Goal: Transaction & Acquisition: Book appointment/travel/reservation

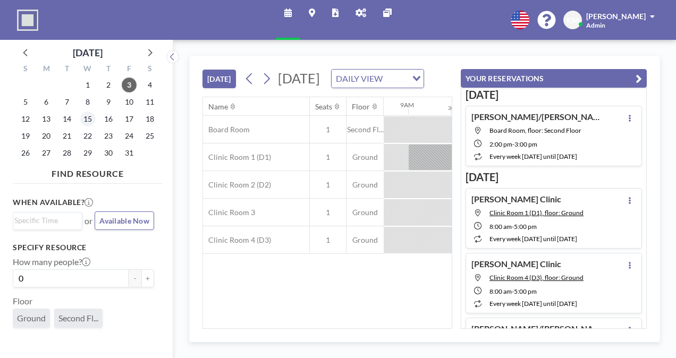
scroll to position [0, 893]
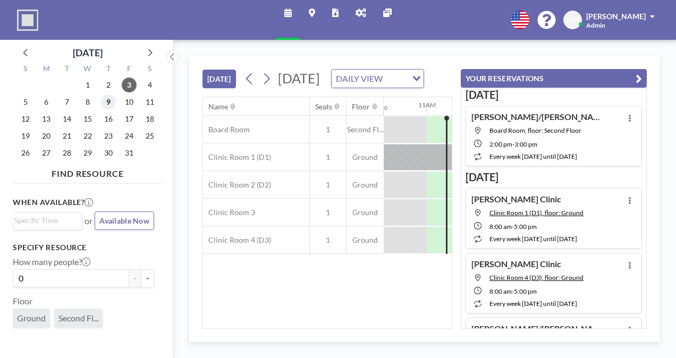
click at [112, 105] on span "9" at bounding box center [108, 102] width 15 height 15
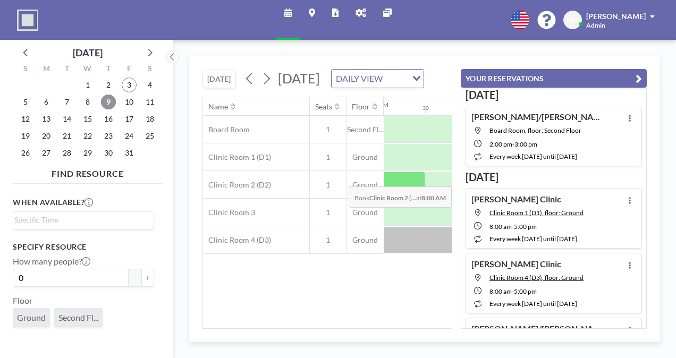
scroll to position [0, 662]
click at [410, 198] on div at bounding box center [423, 185] width 43 height 27
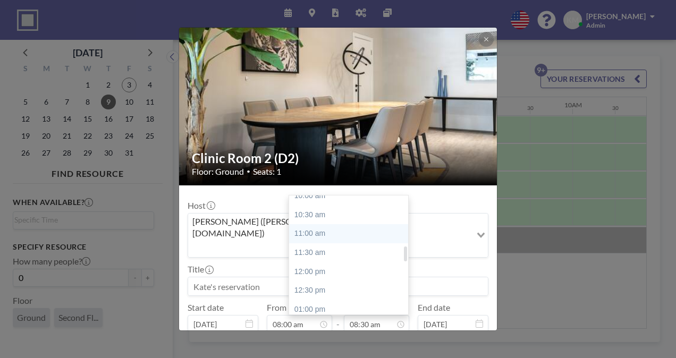
scroll to position [400, 0]
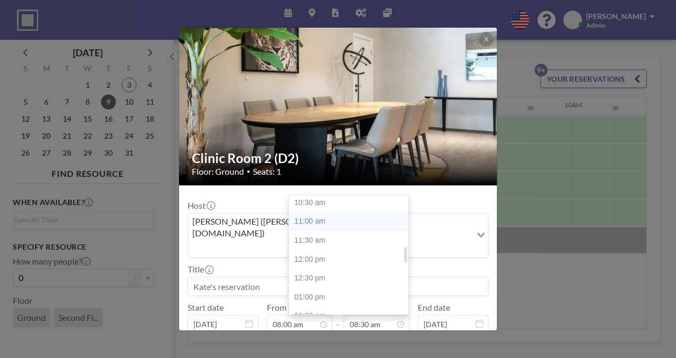
click at [372, 288] on div "01:00 pm" at bounding box center [351, 297] width 124 height 19
type input "01:00 pm"
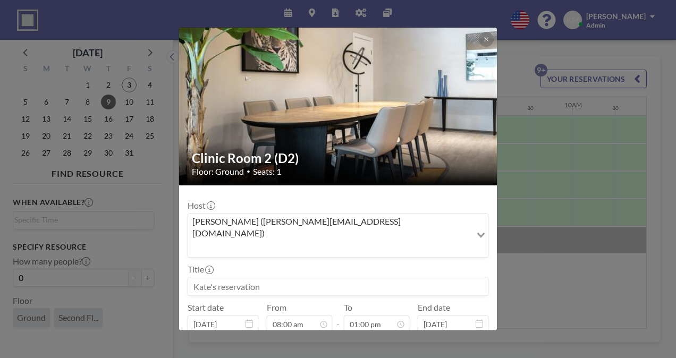
click at [372, 277] on input at bounding box center [338, 286] width 300 height 18
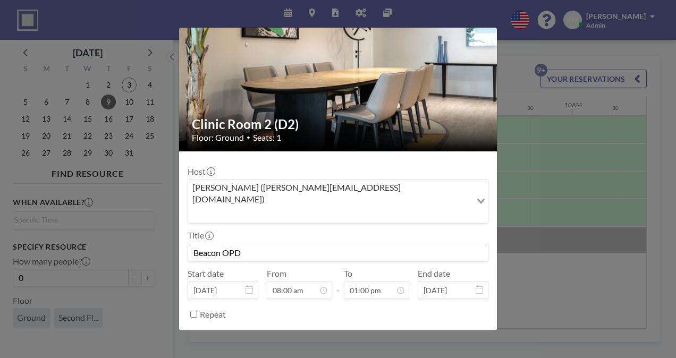
scroll to position [492, 0]
type input "Beacon OPD"
click at [455, 332] on button "BOOK NOW" at bounding box center [462, 341] width 54 height 19
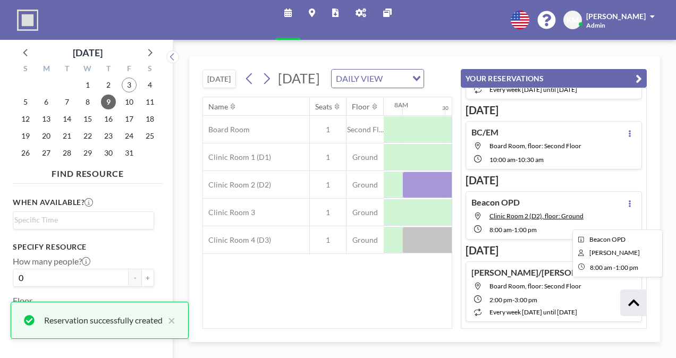
scroll to position [283, 0]
